Goal: Transaction & Acquisition: Purchase product/service

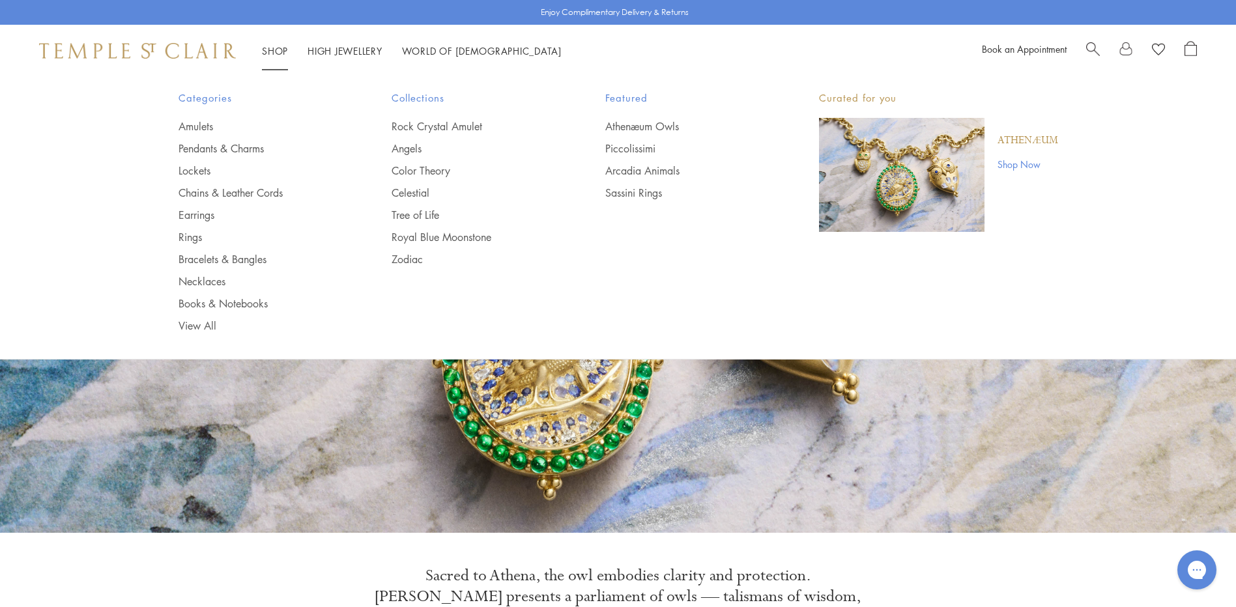
click at [273, 50] on link "Shop Shop" at bounding box center [275, 50] width 26 height 13
click at [195, 240] on link "Rings" at bounding box center [260, 237] width 162 height 14
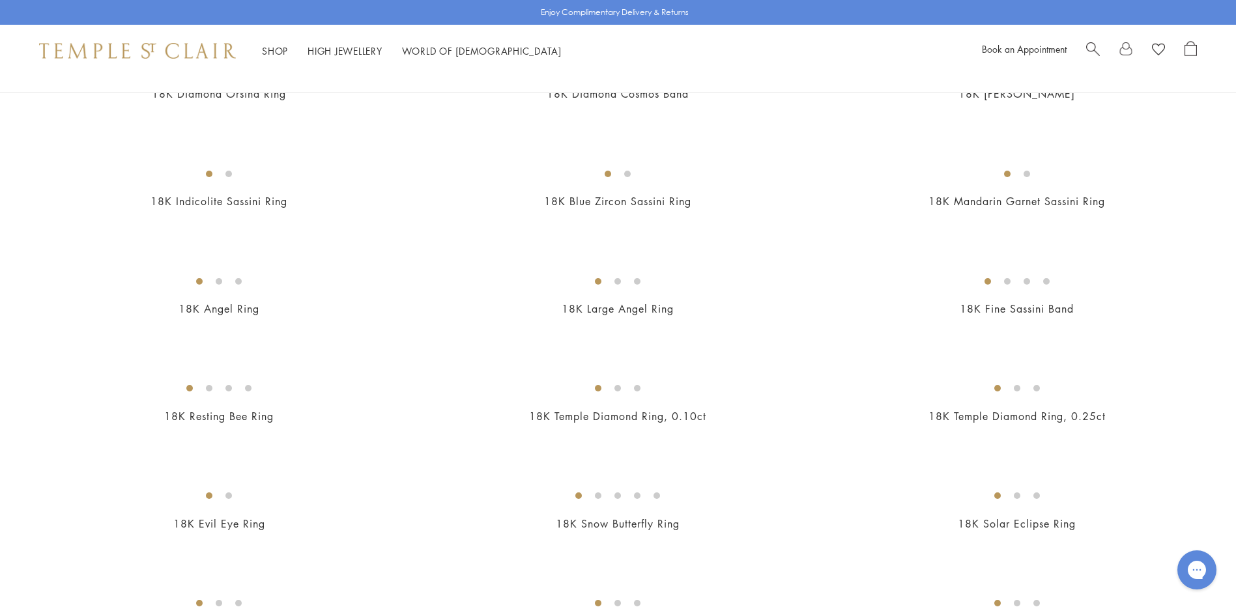
scroll to position [521, 0]
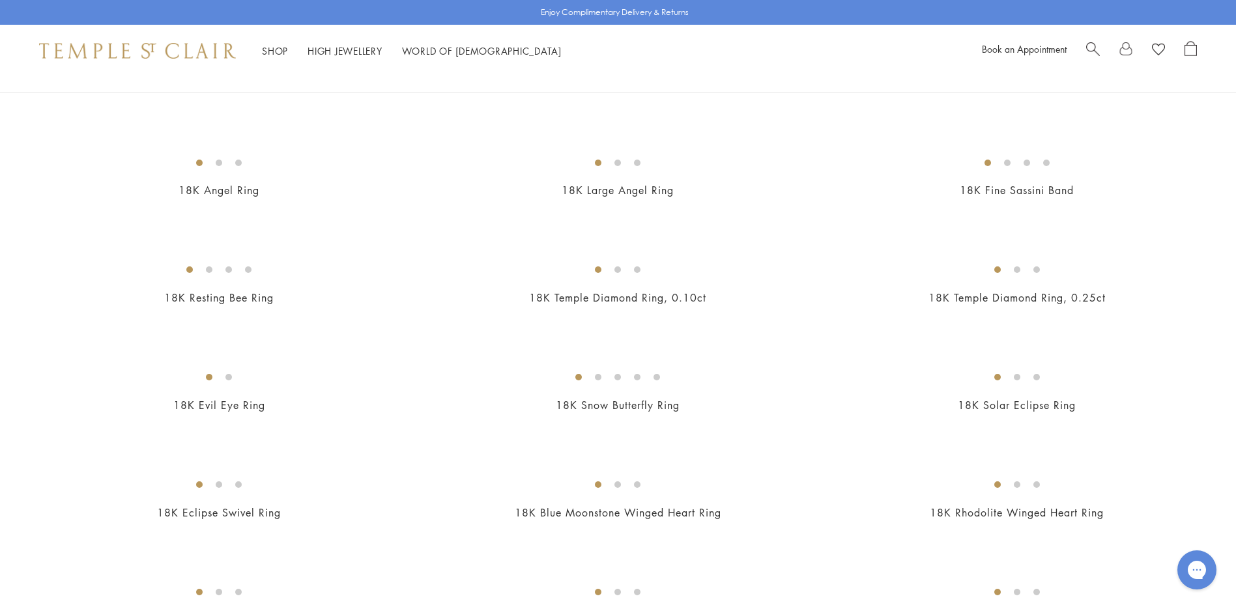
click at [0, 0] on img at bounding box center [0, 0] width 0 height 0
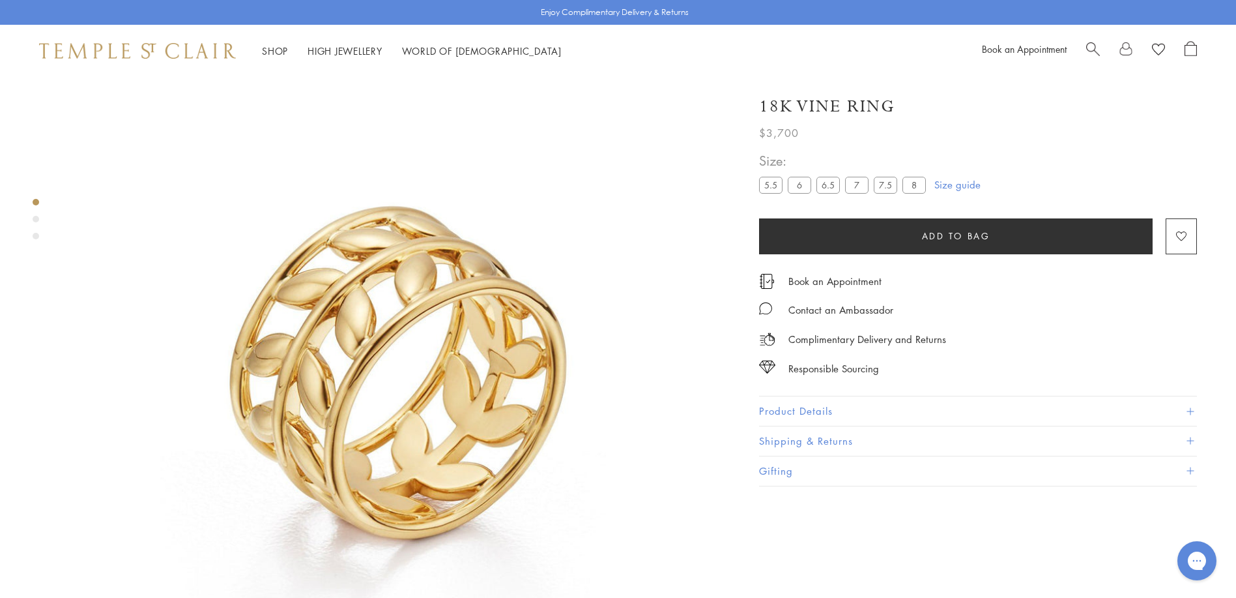
click at [919, 184] on label "8" at bounding box center [914, 185] width 23 height 16
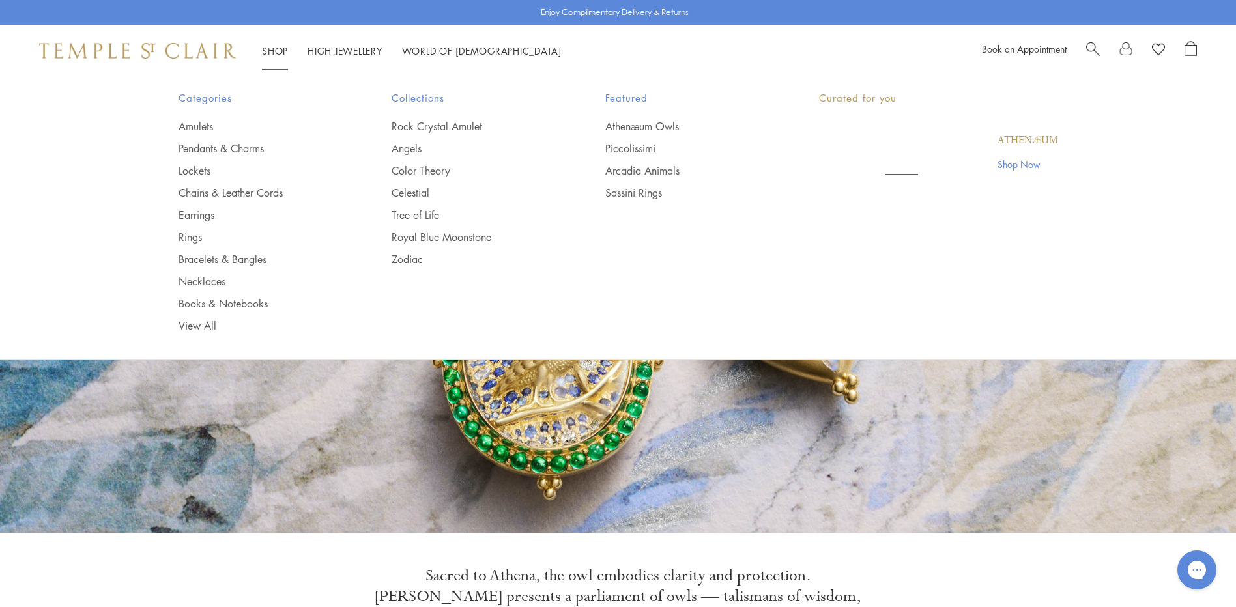
click at [272, 40] on div "Shop Shop Categories Amulets Pendants & Charms Lockets Chains & Leather Cords E…" at bounding box center [618, 51] width 1236 height 52
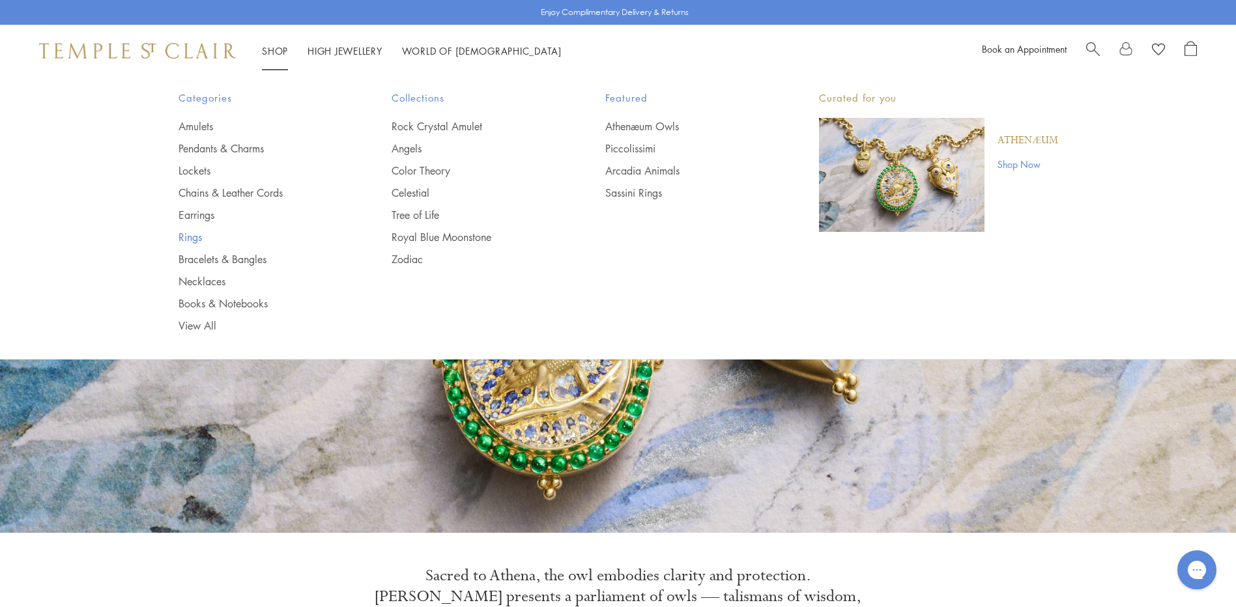
click at [186, 240] on link "Rings" at bounding box center [260, 237] width 162 height 14
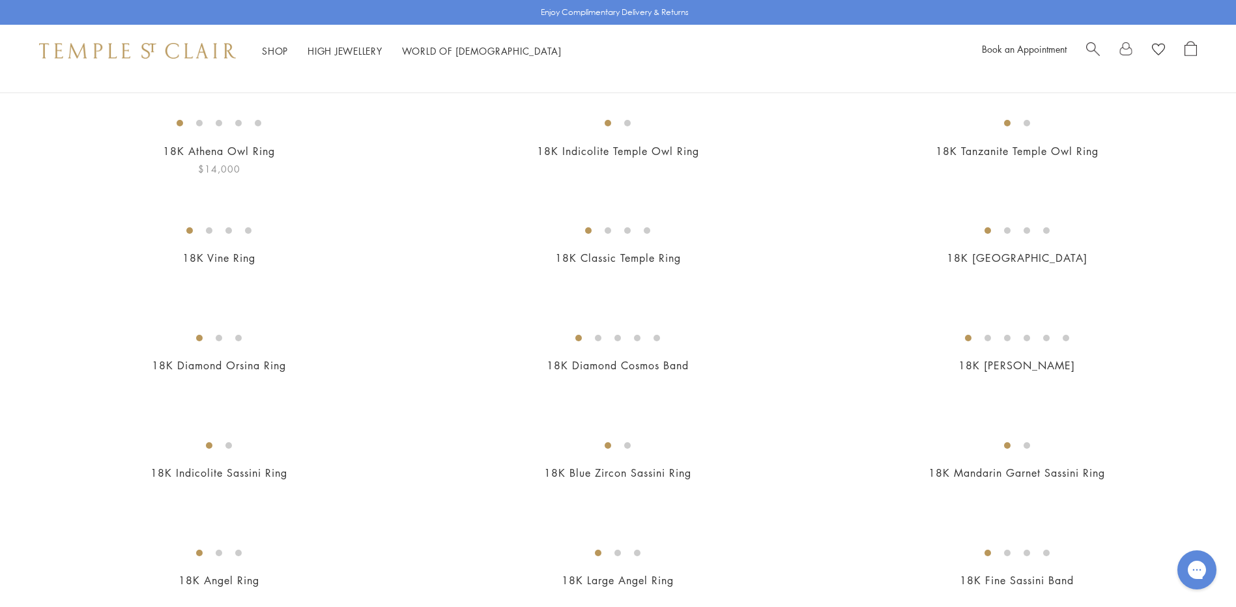
scroll to position [326, 0]
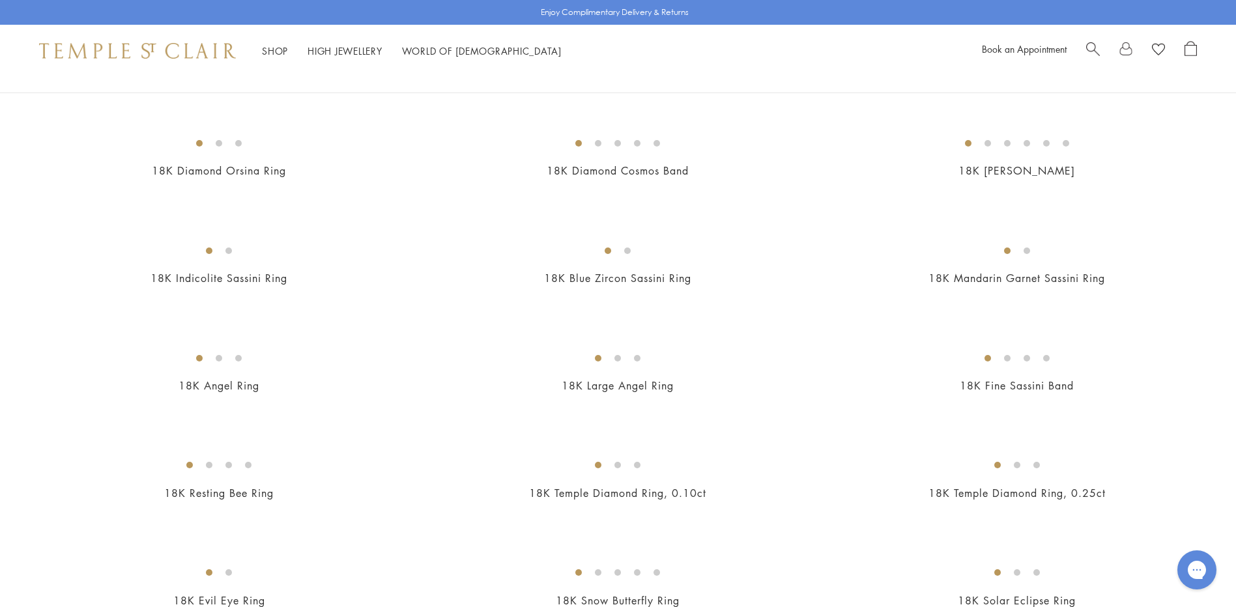
click at [0, 0] on img at bounding box center [0, 0] width 0 height 0
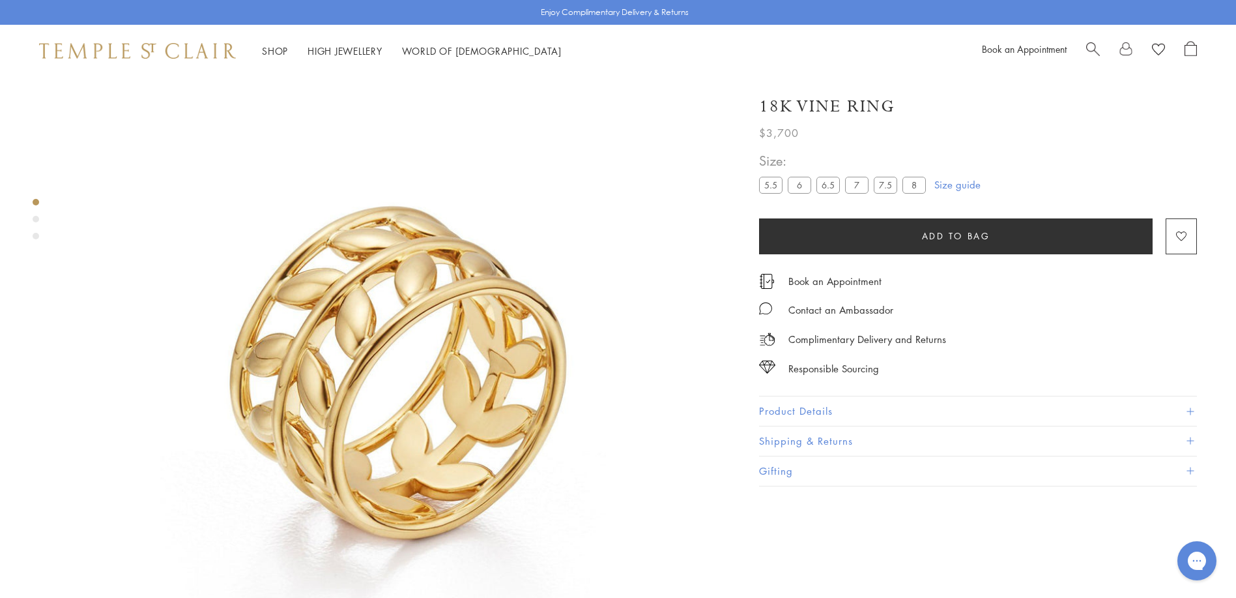
click at [918, 186] on label "8" at bounding box center [914, 185] width 23 height 16
